Goal: Task Accomplishment & Management: Use online tool/utility

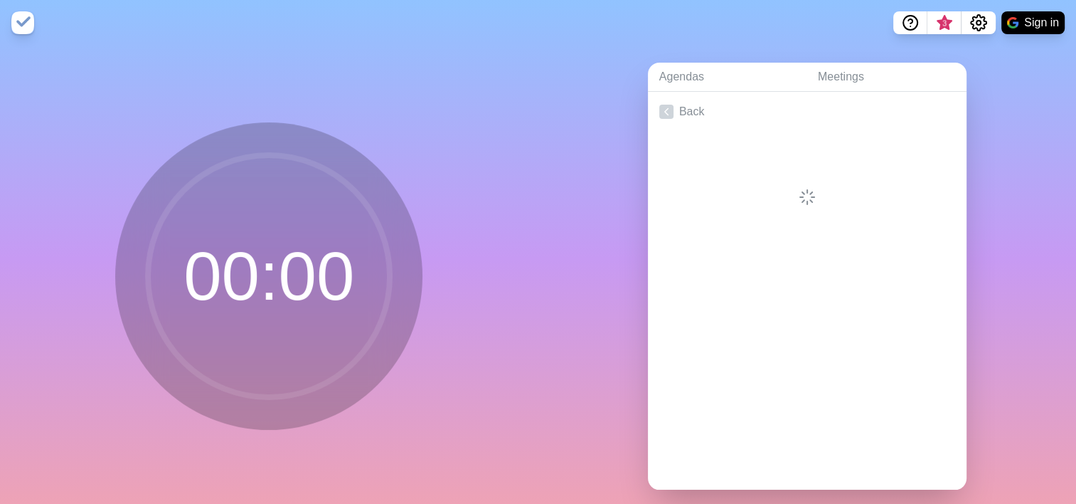
click at [447, 116] on div "00 : 00" at bounding box center [269, 282] width 538 height 472
click at [279, 270] on circle at bounding box center [269, 276] width 242 height 242
click at [20, 23] on img at bounding box center [22, 22] width 23 height 23
click at [834, 78] on link "Meetings" at bounding box center [887, 77] width 160 height 29
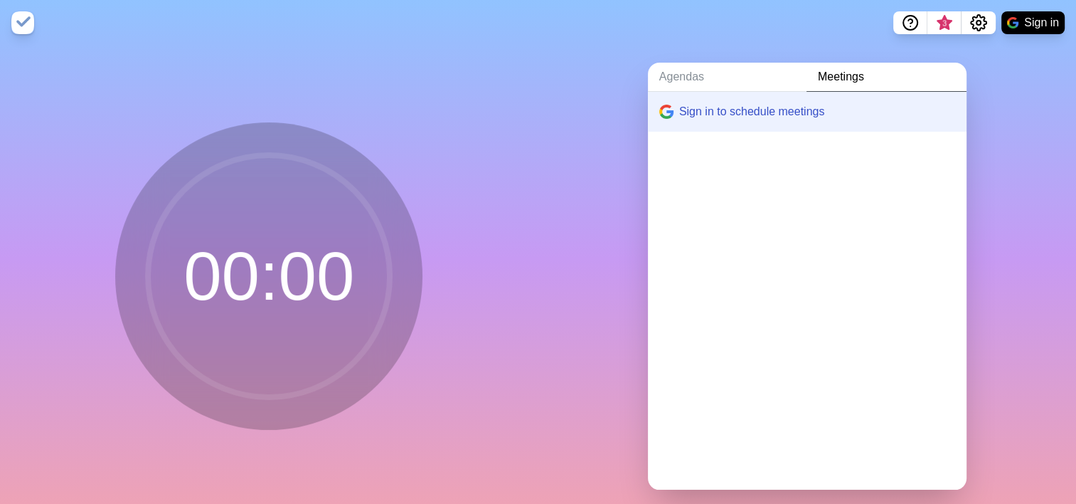
click at [565, 122] on div "Agendas Meetings Sign in to schedule meetings" at bounding box center [807, 282] width 538 height 472
click at [312, 220] on circle at bounding box center [269, 276] width 242 height 242
click at [664, 74] on link "Agendas" at bounding box center [727, 77] width 159 height 29
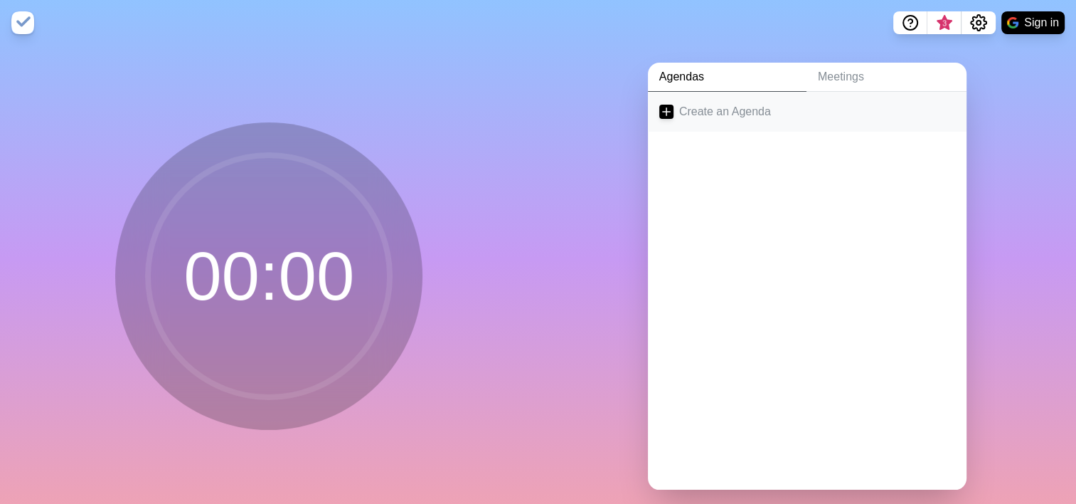
click at [680, 111] on link "Create an Agenda" at bounding box center [807, 112] width 319 height 40
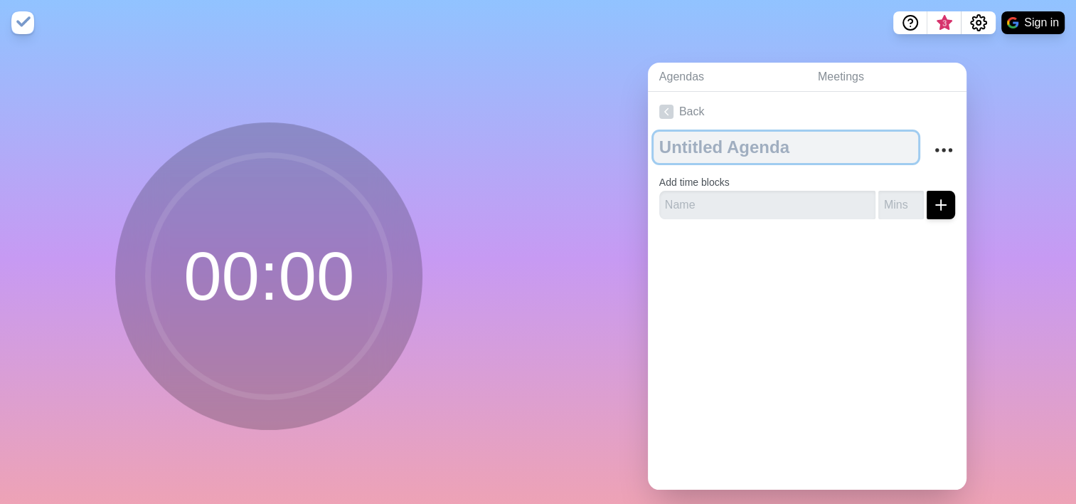
click at [718, 148] on textarea at bounding box center [786, 147] width 265 height 31
type textarea "pm"
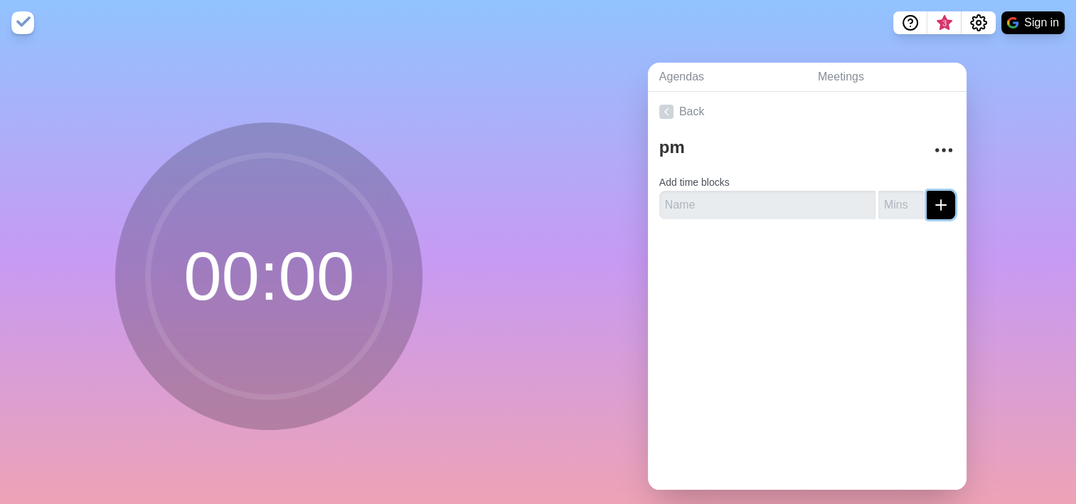
click at [941, 205] on line "submit" at bounding box center [941, 205] width 0 height 10
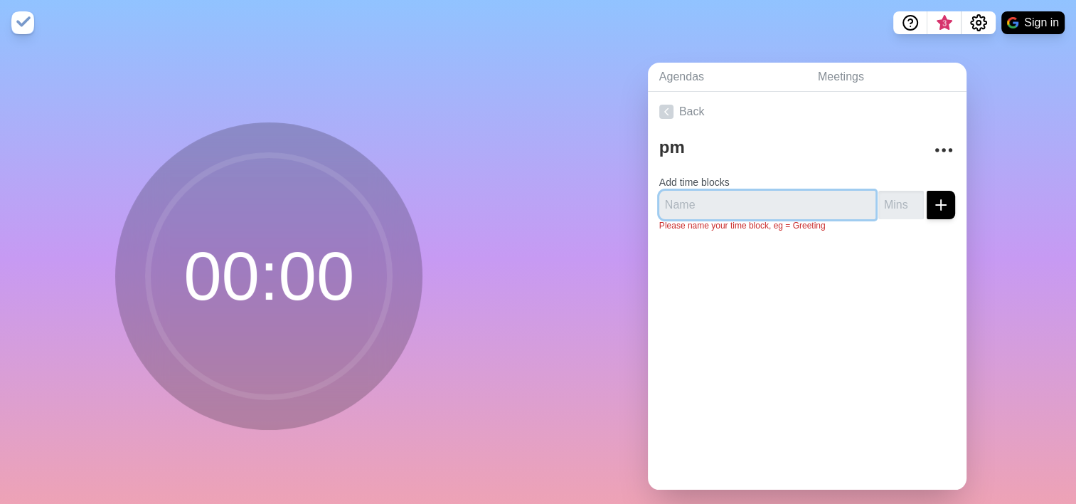
click at [792, 199] on input "text" at bounding box center [767, 205] width 216 height 28
type input "fff"
click at [899, 199] on input "1" at bounding box center [901, 205] width 46 height 28
click at [899, 199] on input "2" at bounding box center [901, 205] width 46 height 28
click at [899, 200] on input "3" at bounding box center [901, 205] width 46 height 28
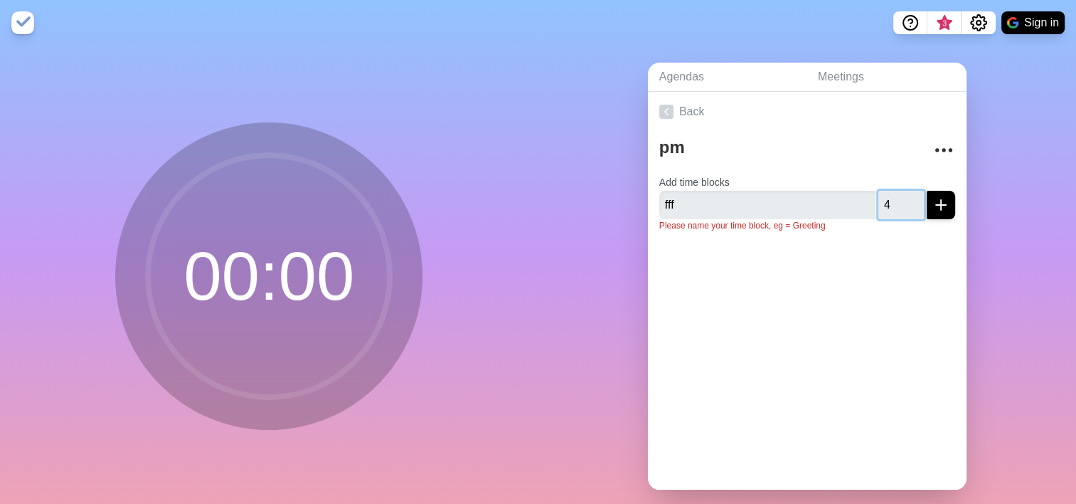
click at [899, 201] on input "4" at bounding box center [901, 205] width 46 height 28
click at [899, 201] on input "5" at bounding box center [901, 205] width 46 height 28
type input "6"
click at [899, 201] on input "6" at bounding box center [901, 205] width 46 height 28
click at [932, 206] on icon "submit" at bounding box center [940, 204] width 17 height 17
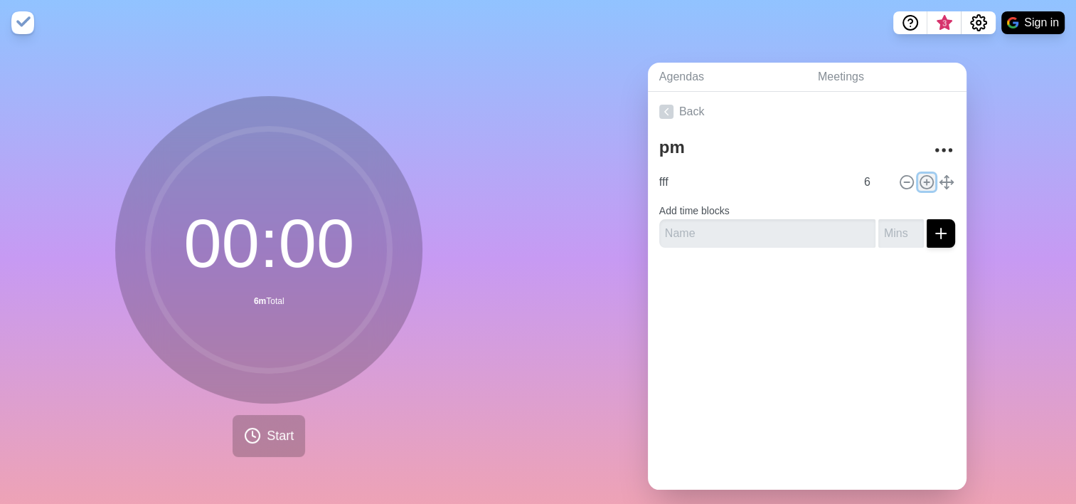
click at [924, 182] on line at bounding box center [926, 182] width 5 height 0
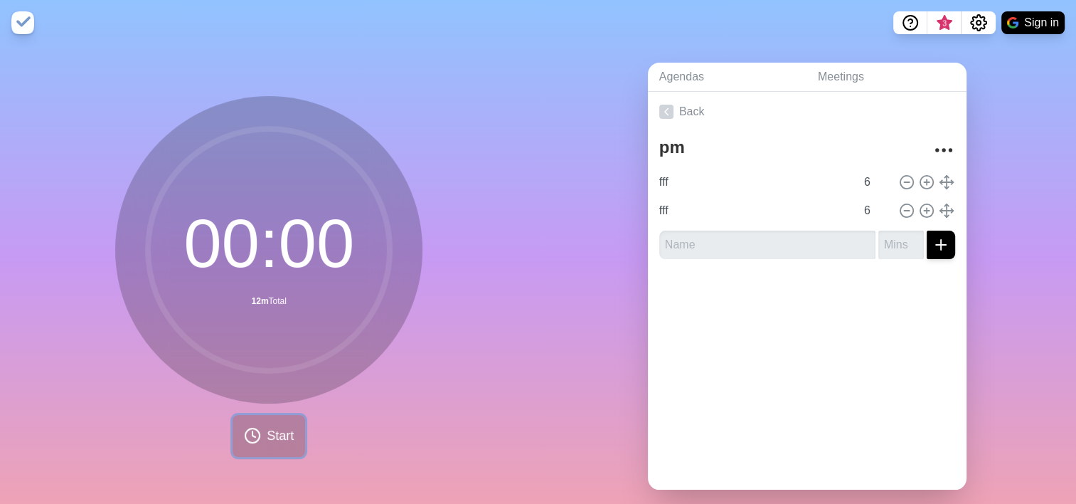
click at [271, 439] on span "Start" at bounding box center [280, 435] width 27 height 19
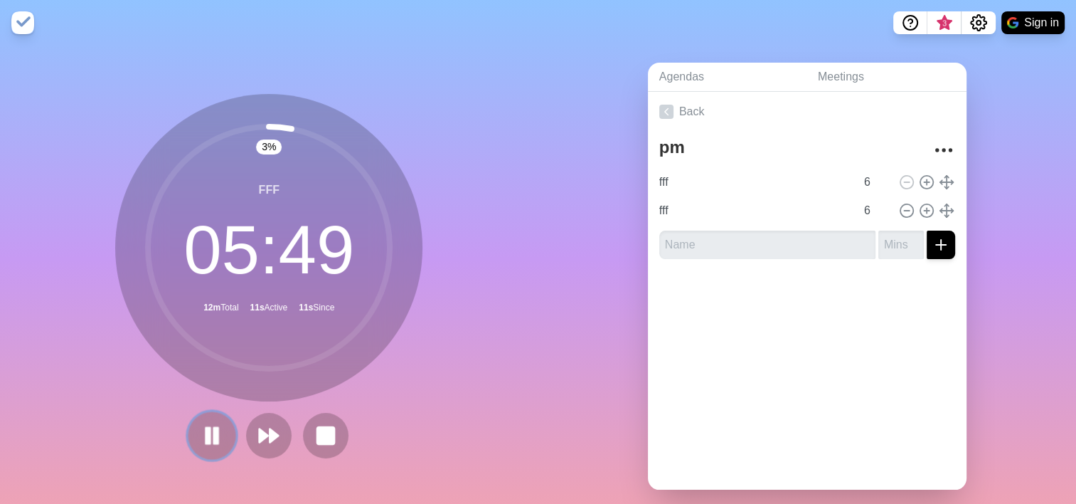
click at [206, 437] on rect at bounding box center [208, 435] width 4 height 16
drag, startPoint x: 916, startPoint y: 499, endPoint x: 897, endPoint y: 29, distance: 470.5
click at [897, 29] on button "Help" at bounding box center [910, 22] width 34 height 23
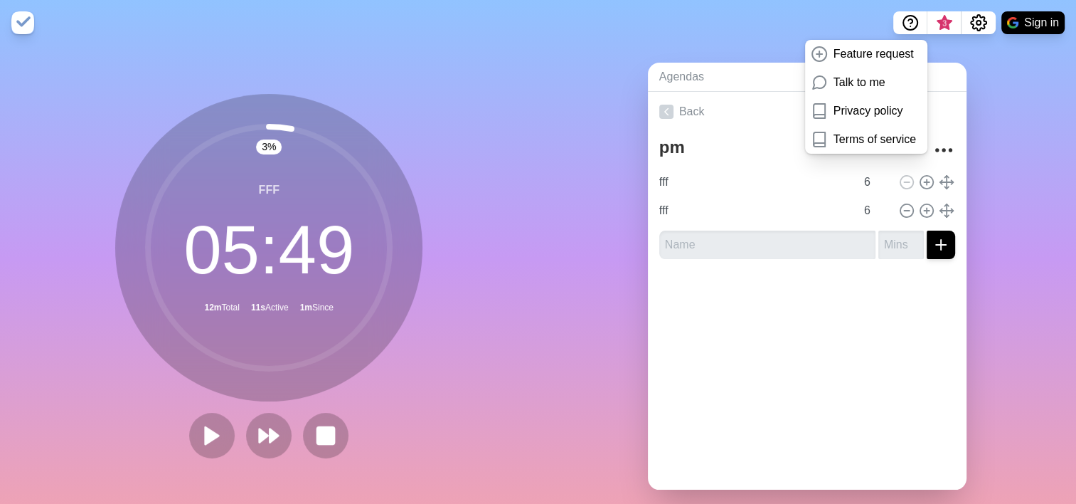
click at [1021, 88] on div "Agendas Meetings Back pm fff 6 fff 6" at bounding box center [807, 282] width 538 height 472
click at [205, 438] on polygon at bounding box center [212, 435] width 14 height 18
click at [206, 435] on icon at bounding box center [212, 435] width 24 height 24
click at [758, 17] on nav "Feature request Talk to me Privacy policy Terms of service 3 Sign in" at bounding box center [538, 23] width 1076 height 46
drag, startPoint x: 907, startPoint y: 0, endPoint x: 1036, endPoint y: 105, distance: 166.8
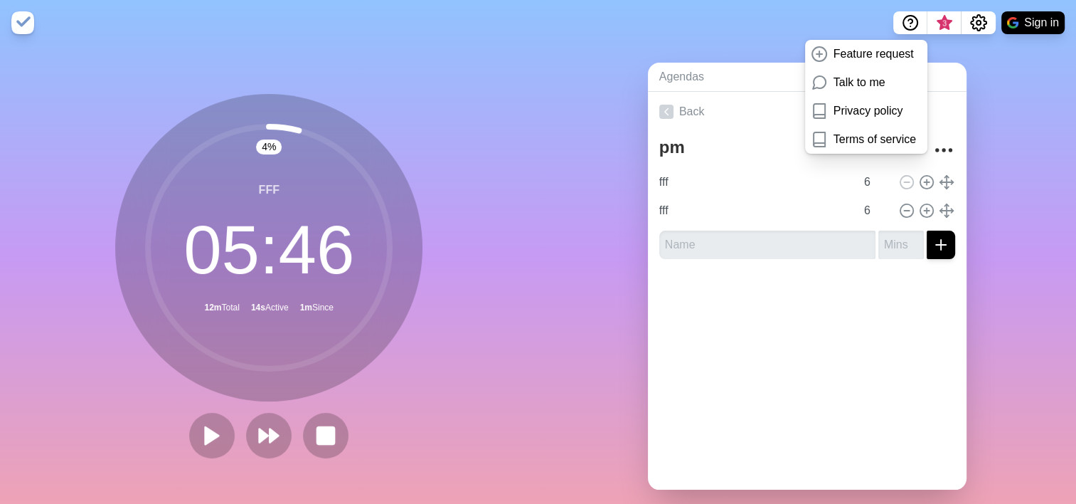
click at [1037, 107] on div "Agendas Meetings Back pm fff 6 fff 6" at bounding box center [807, 282] width 538 height 472
